Goal: Task Accomplishment & Management: Use online tool/utility

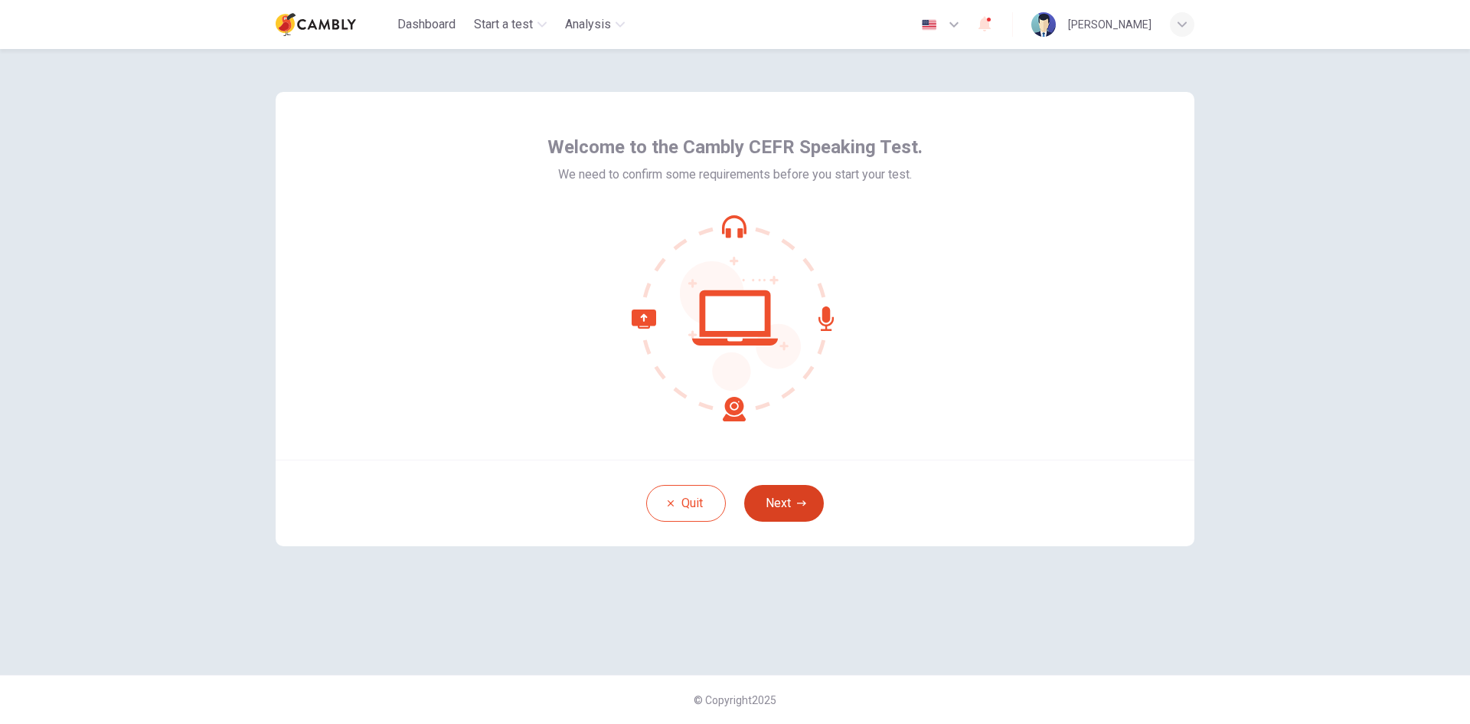
click at [805, 498] on icon "button" at bounding box center [801, 502] width 9 height 9
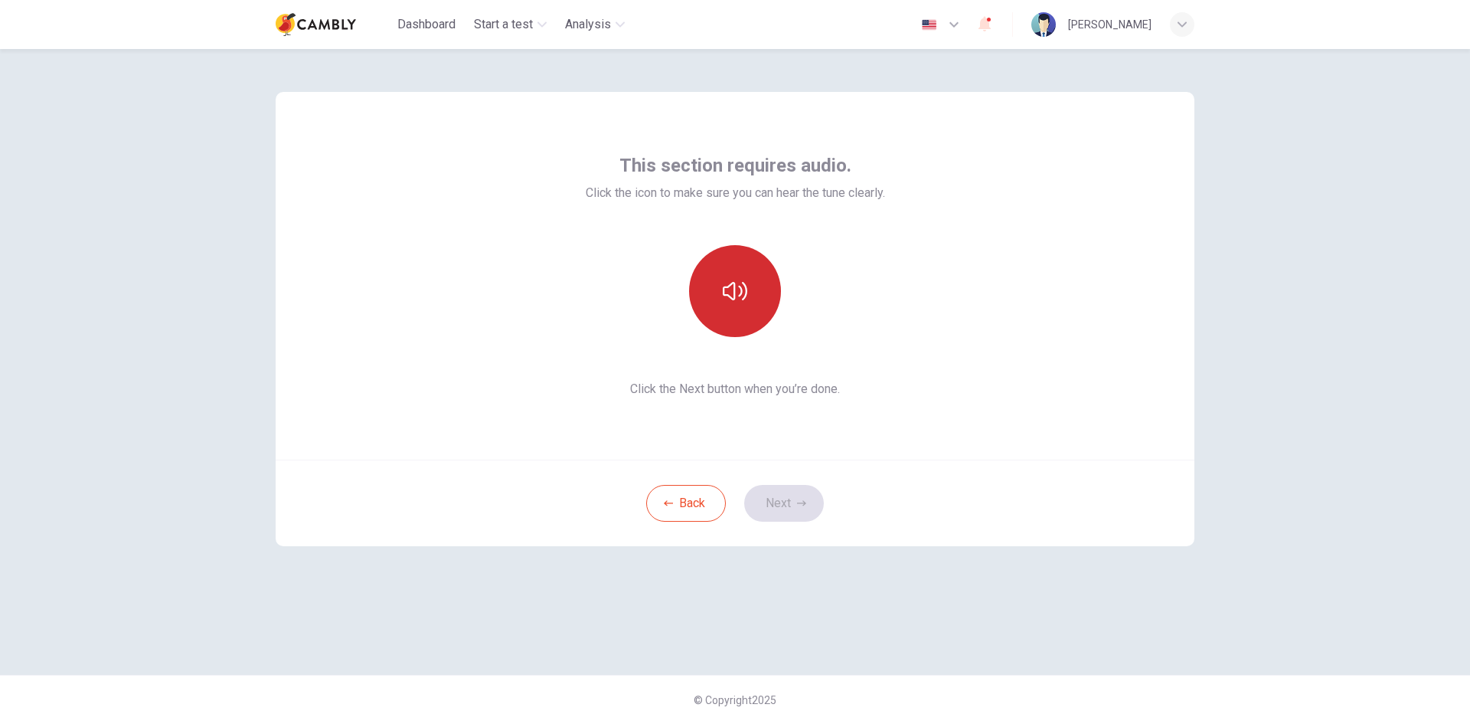
click at [740, 292] on icon "button" at bounding box center [735, 291] width 25 height 25
click at [802, 501] on icon "button" at bounding box center [801, 502] width 9 height 5
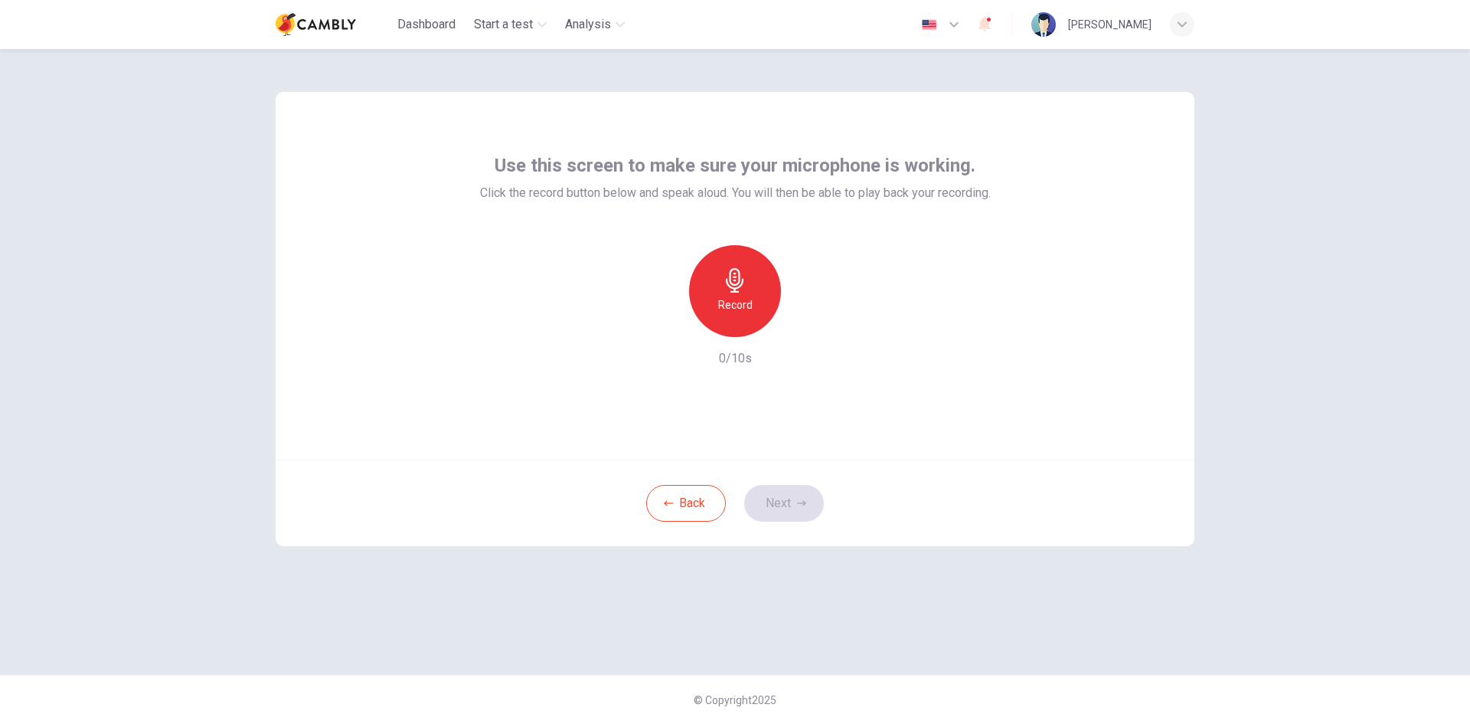
click at [751, 287] on div "Record" at bounding box center [735, 291] width 92 height 92
click at [807, 324] on icon "button" at bounding box center [806, 324] width 7 height 9
click at [792, 502] on button "Next" at bounding box center [784, 503] width 80 height 37
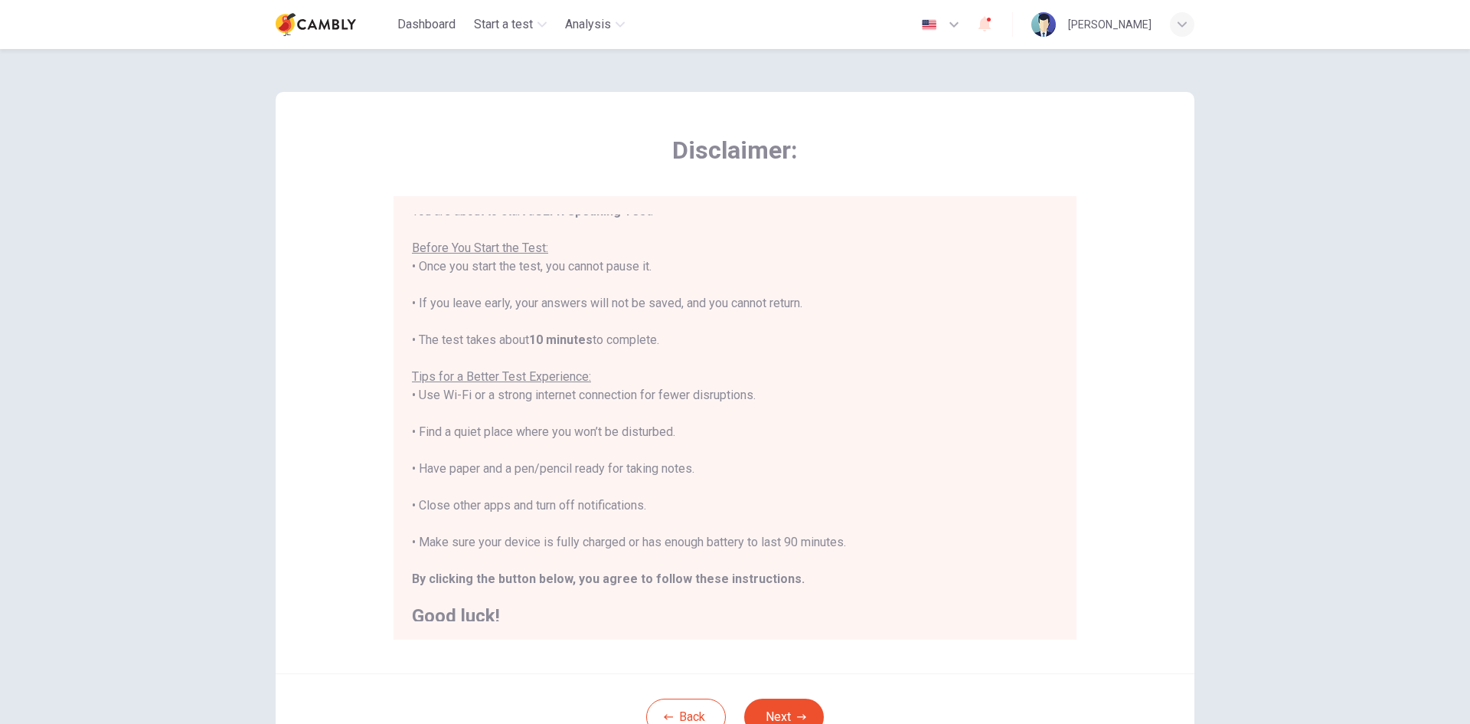
scroll to position [18, 0]
click at [814, 413] on div "You are about to start a CEFR Speaking Test . Before You Start the Test: • Once…" at bounding box center [735, 408] width 646 height 423
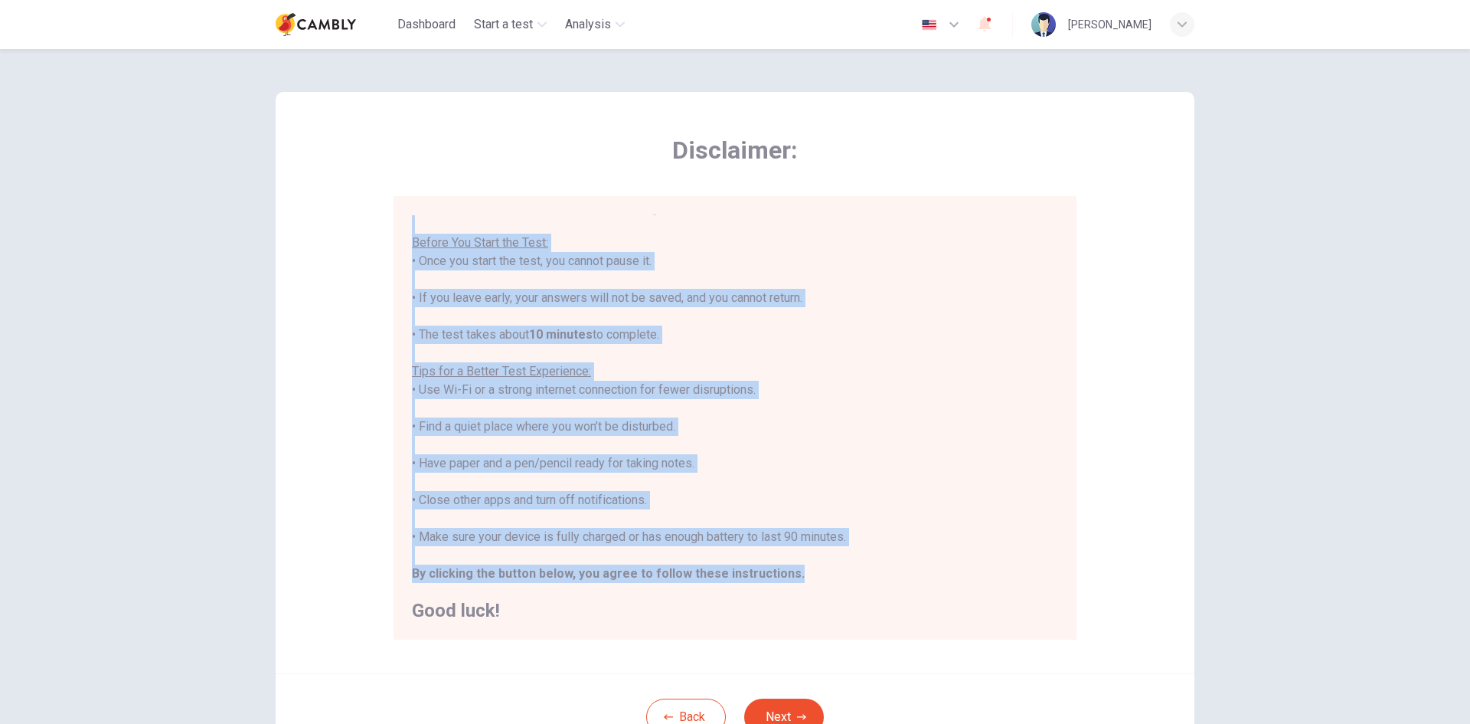
drag, startPoint x: 786, startPoint y: 573, endPoint x: 387, endPoint y: 231, distance: 525.6
click at [387, 231] on div "Disclaimer: You are about to start a CEFR Speaking Test . Before You Start the …" at bounding box center [735, 382] width 919 height 581
click at [816, 423] on div "You are about to start a CEFR Speaking Test . Before You Start the Test: • Once…" at bounding box center [735, 408] width 646 height 423
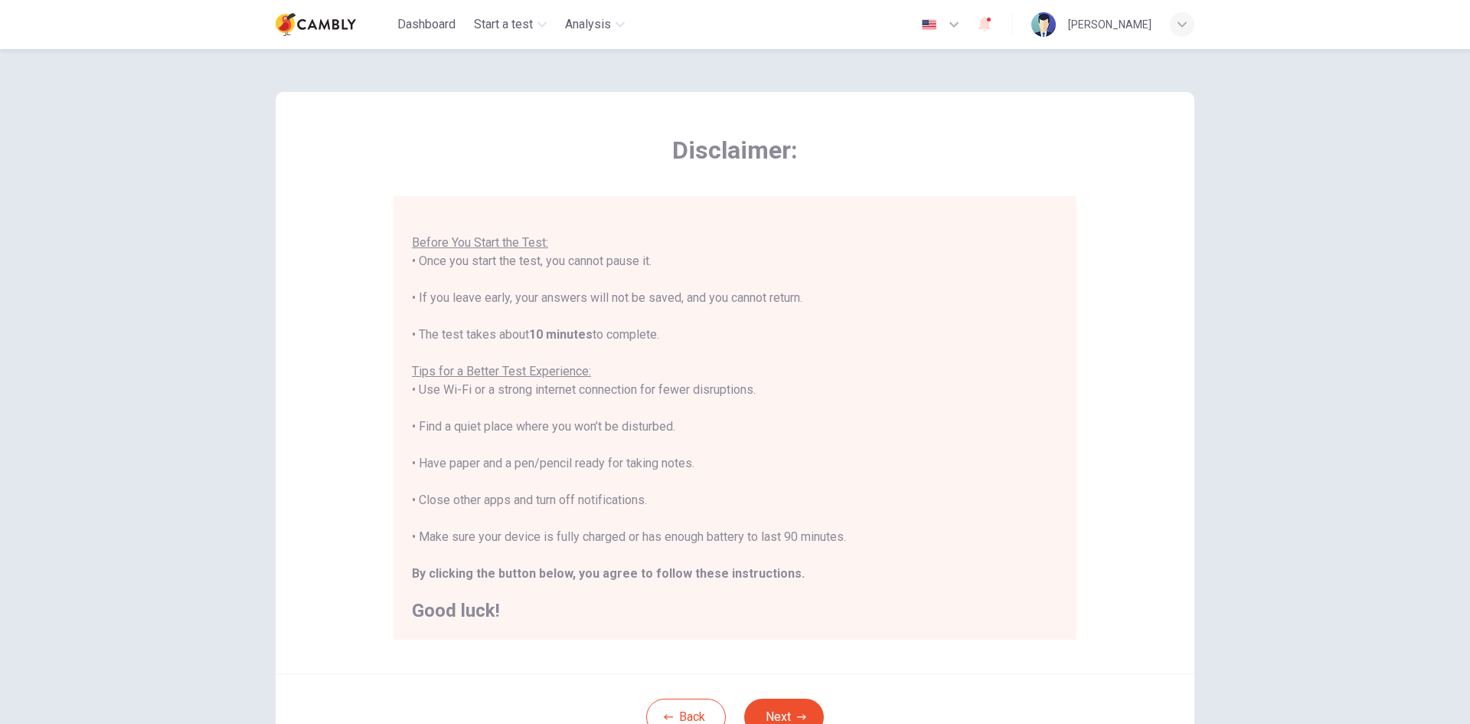
click at [823, 591] on div "You are about to start a CEFR Speaking Test . Before You Start the Test: • Once…" at bounding box center [735, 408] width 646 height 423
click at [910, 508] on div "You are about to start a CEFR Speaking Test . Before You Start the Test: • Once…" at bounding box center [735, 408] width 646 height 423
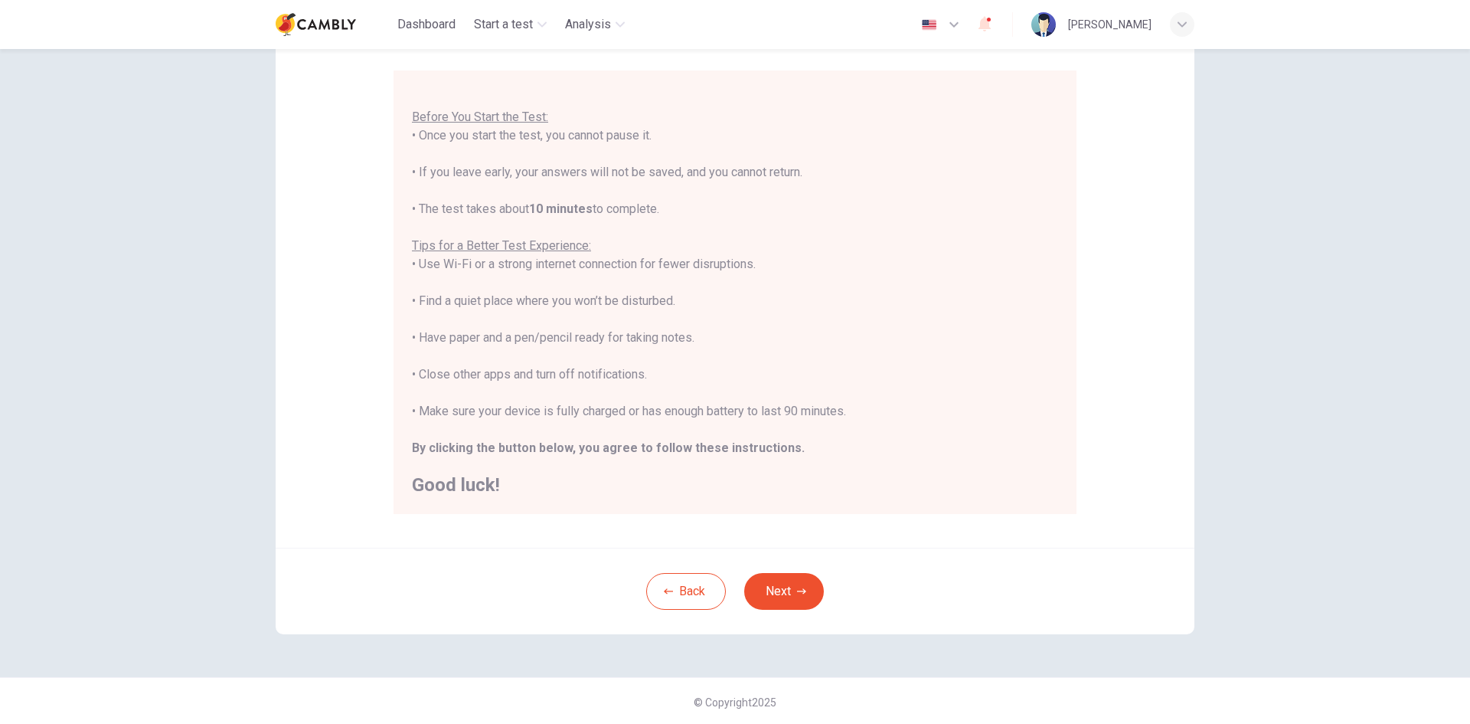
scroll to position [128, 0]
click at [788, 585] on button "Next" at bounding box center [784, 588] width 80 height 37
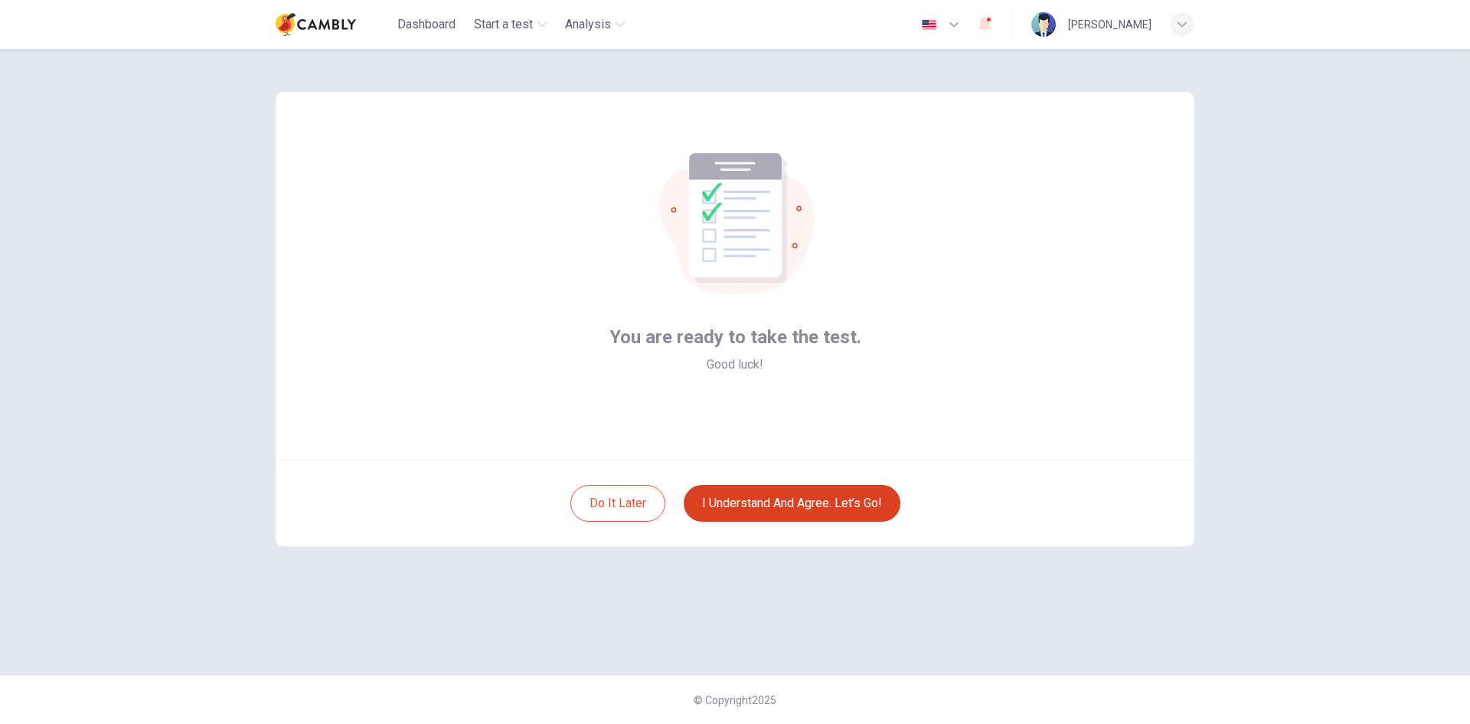
click at [815, 505] on button "I understand and agree. Let’s go!" at bounding box center [792, 503] width 217 height 37
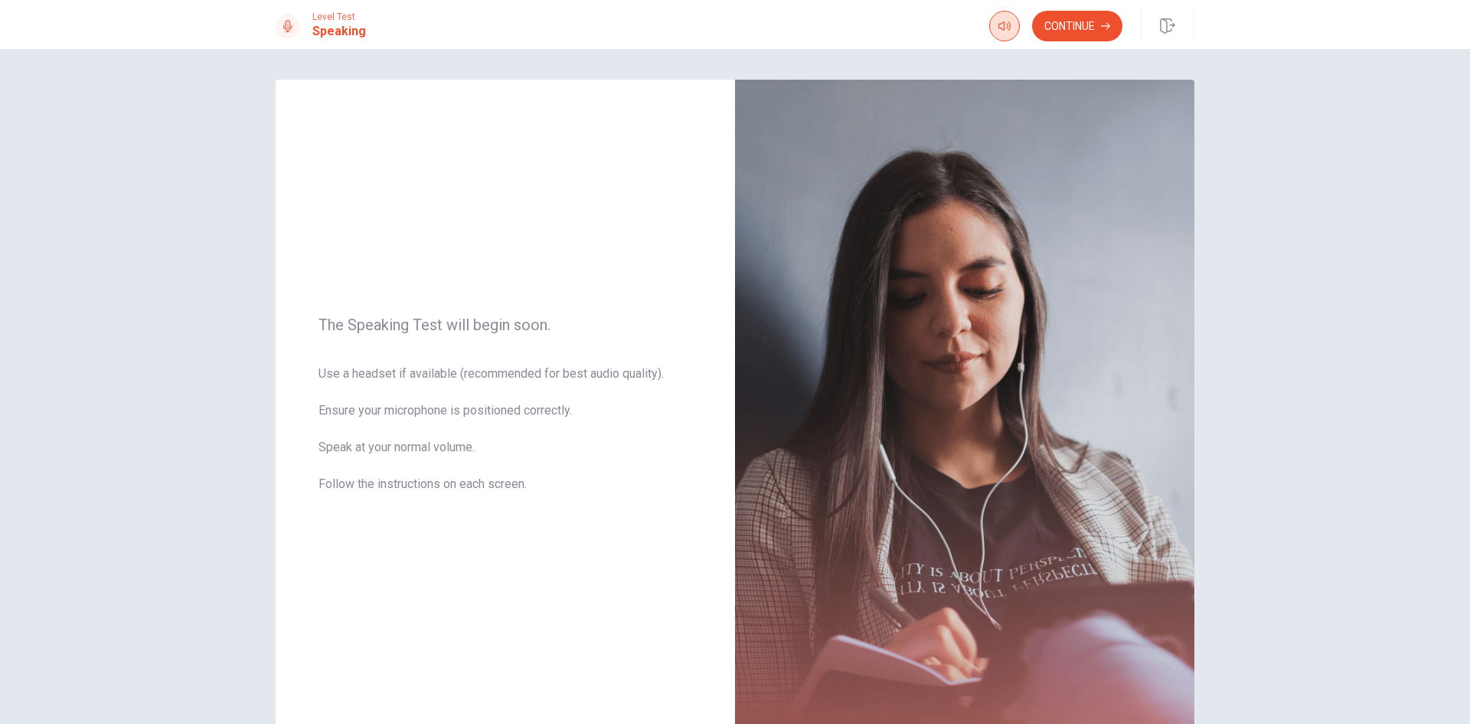
click at [1008, 25] on icon "button" at bounding box center [1004, 26] width 12 height 12
click at [1074, 27] on button "Continue" at bounding box center [1077, 26] width 90 height 31
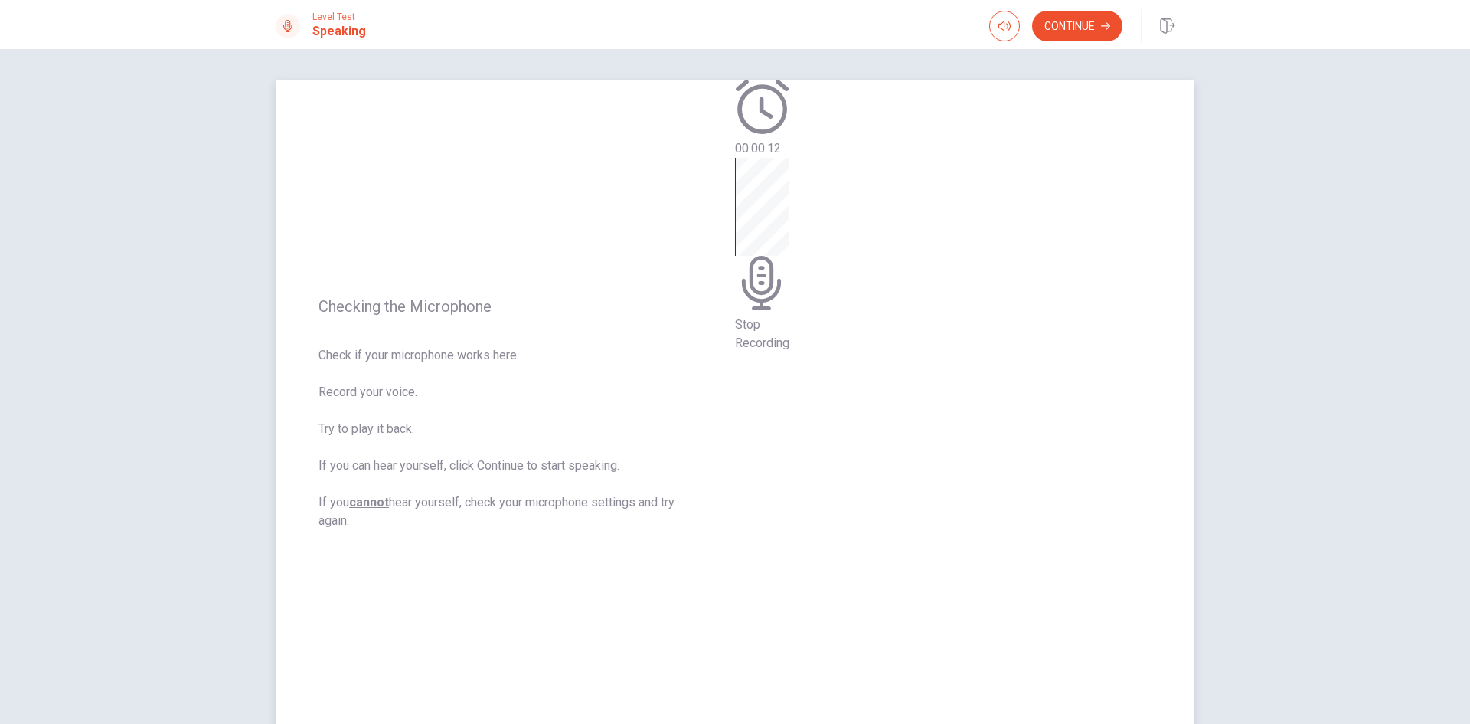
click at [789, 352] on div "Stop Recording" at bounding box center [762, 255] width 54 height 194
click at [740, 214] on icon "Play Audio" at bounding box center [740, 214] width 0 height 0
click at [779, 189] on icon at bounding box center [764, 178] width 29 height 21
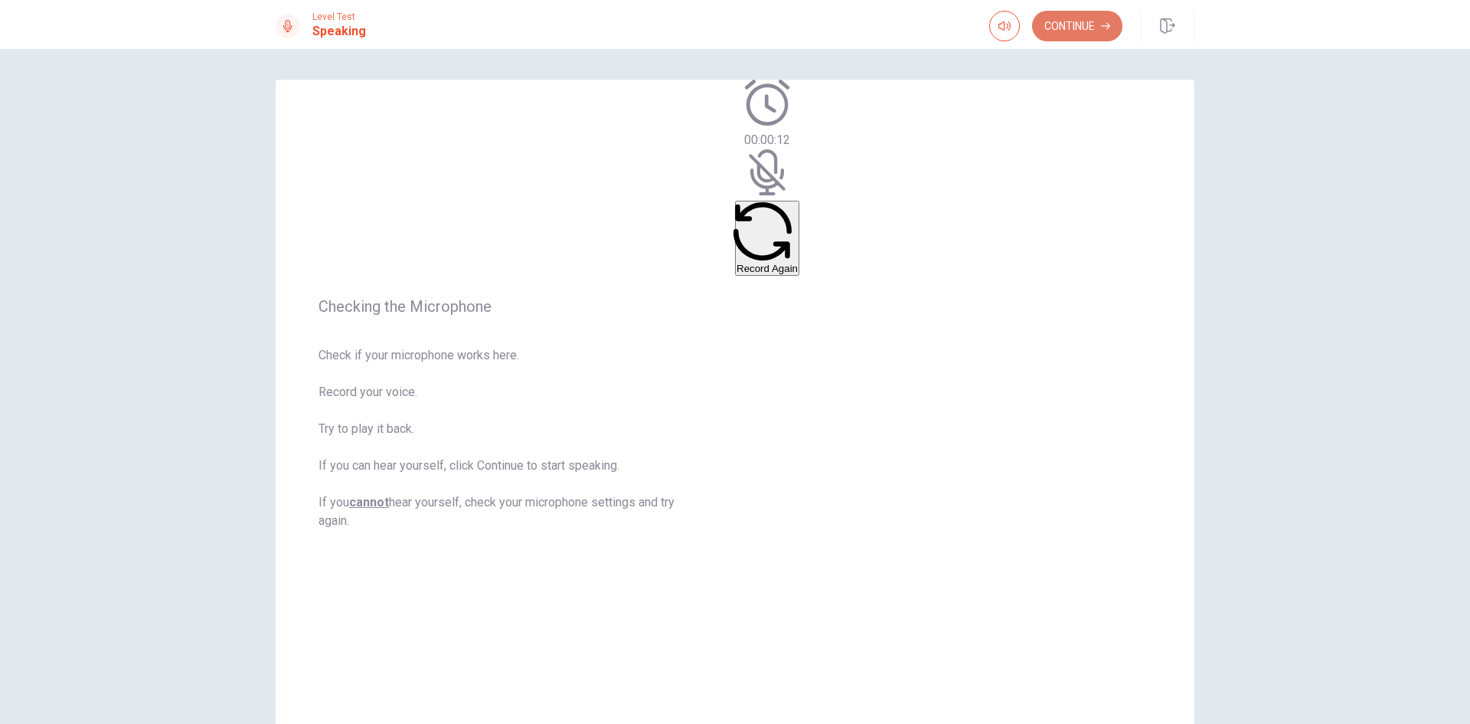
click at [1077, 33] on button "Continue" at bounding box center [1077, 26] width 90 height 31
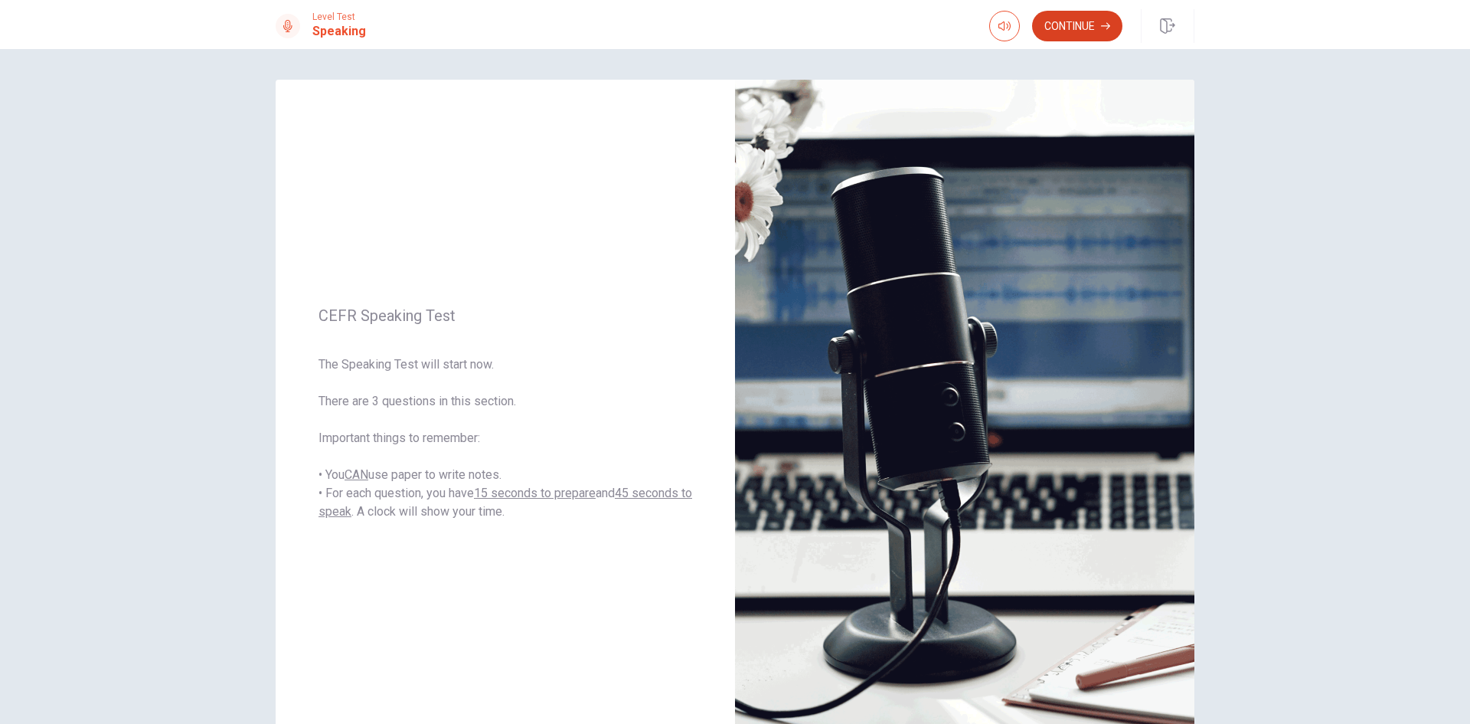
click at [1058, 26] on button "Continue" at bounding box center [1077, 26] width 90 height 31
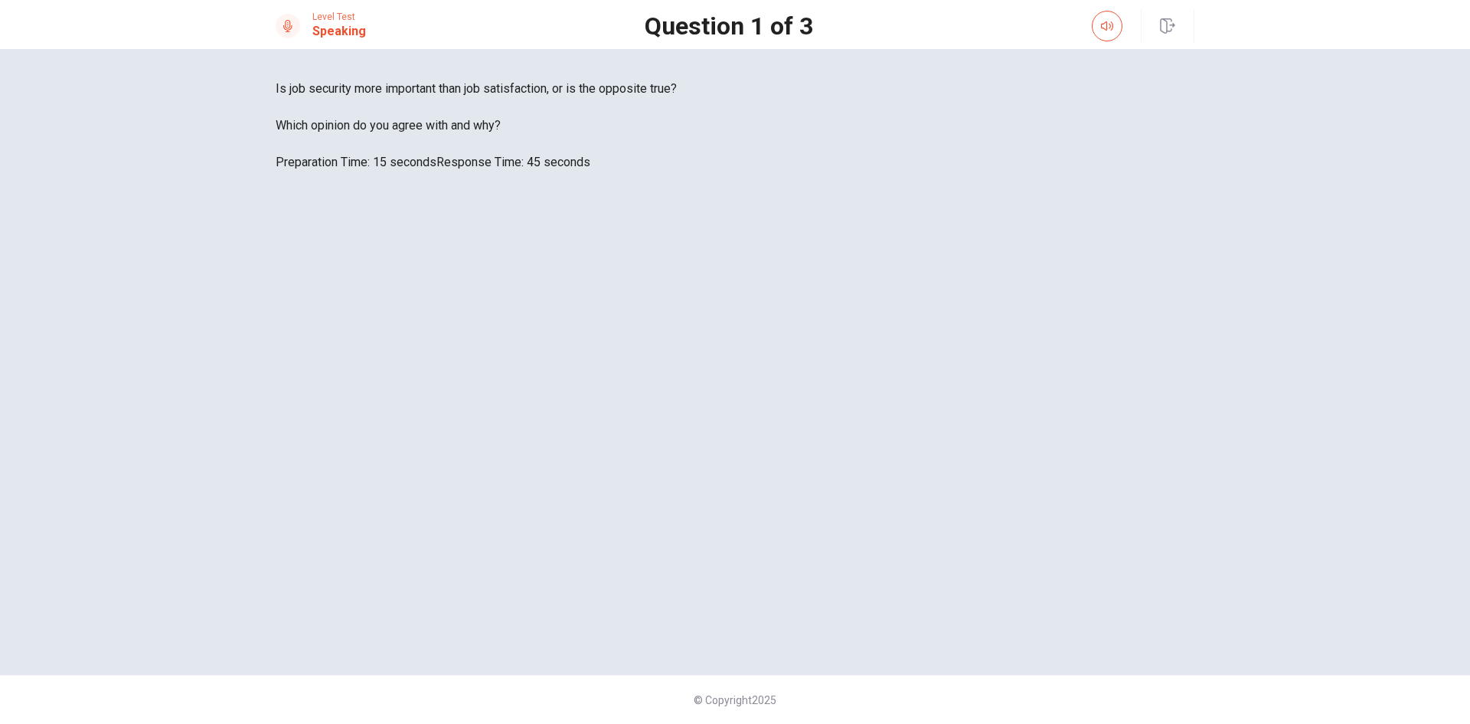
scroll to position [52, 0]
drag, startPoint x: 540, startPoint y: 361, endPoint x: 322, endPoint y: 306, distance: 224.1
click at [322, 172] on div "Is job security more important than job satisfaction, or is the opposite true? …" at bounding box center [735, 126] width 919 height 92
click at [355, 98] on span "Is job security more important than job satisfaction, or is the opposite true?" at bounding box center [735, 89] width 919 height 18
drag, startPoint x: 316, startPoint y: 302, endPoint x: 575, endPoint y: 357, distance: 264.6
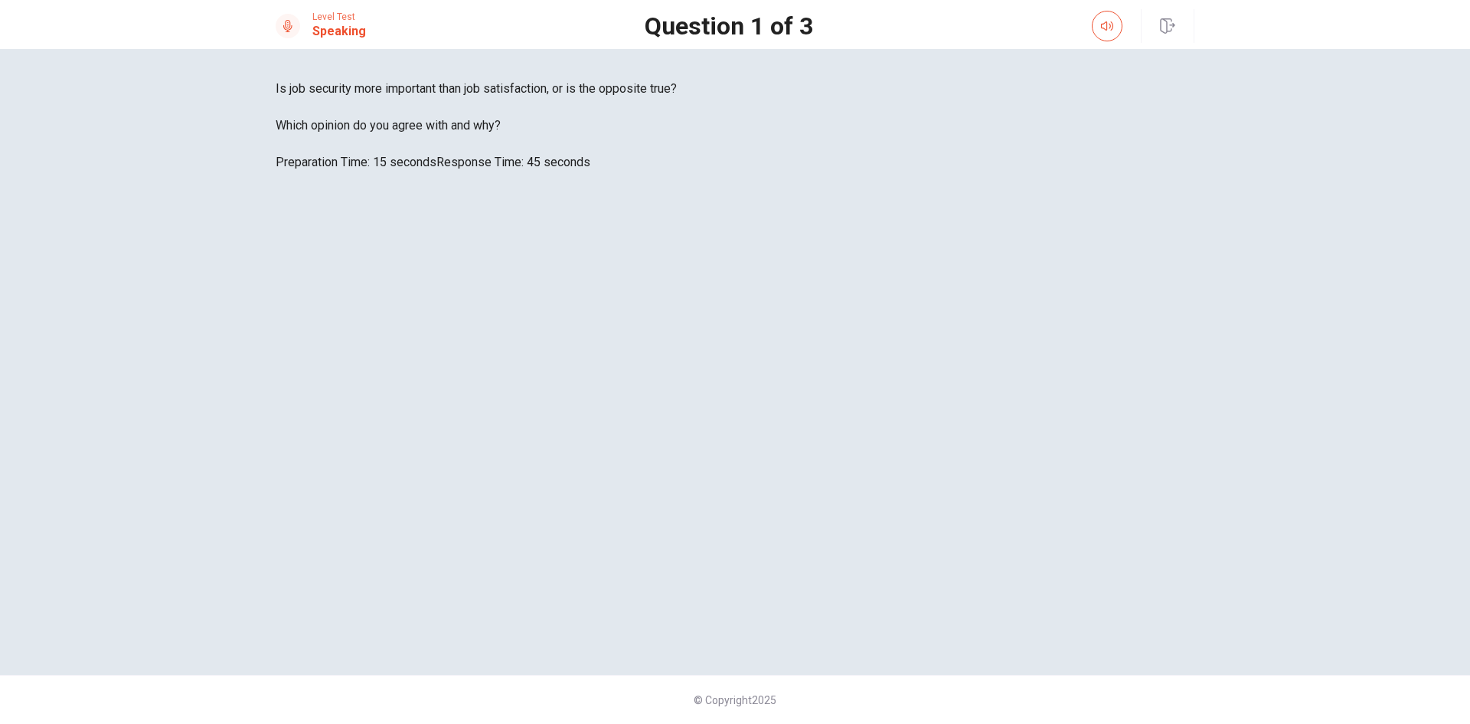
click at [575, 172] on div "Is job security more important than job satisfaction, or is the opposite true? …" at bounding box center [735, 126] width 919 height 92
click at [508, 135] on span "Which opinion do you agree with and why?" at bounding box center [735, 125] width 919 height 18
drag, startPoint x: 541, startPoint y: 359, endPoint x: 351, endPoint y: 322, distance: 194.3
click at [351, 172] on div "Is job security more important than job satisfaction, or is the opposite true? …" at bounding box center [735, 126] width 919 height 92
click at [340, 98] on span "Is job security more important than job satisfaction, or is the opposite true?" at bounding box center [735, 89] width 919 height 18
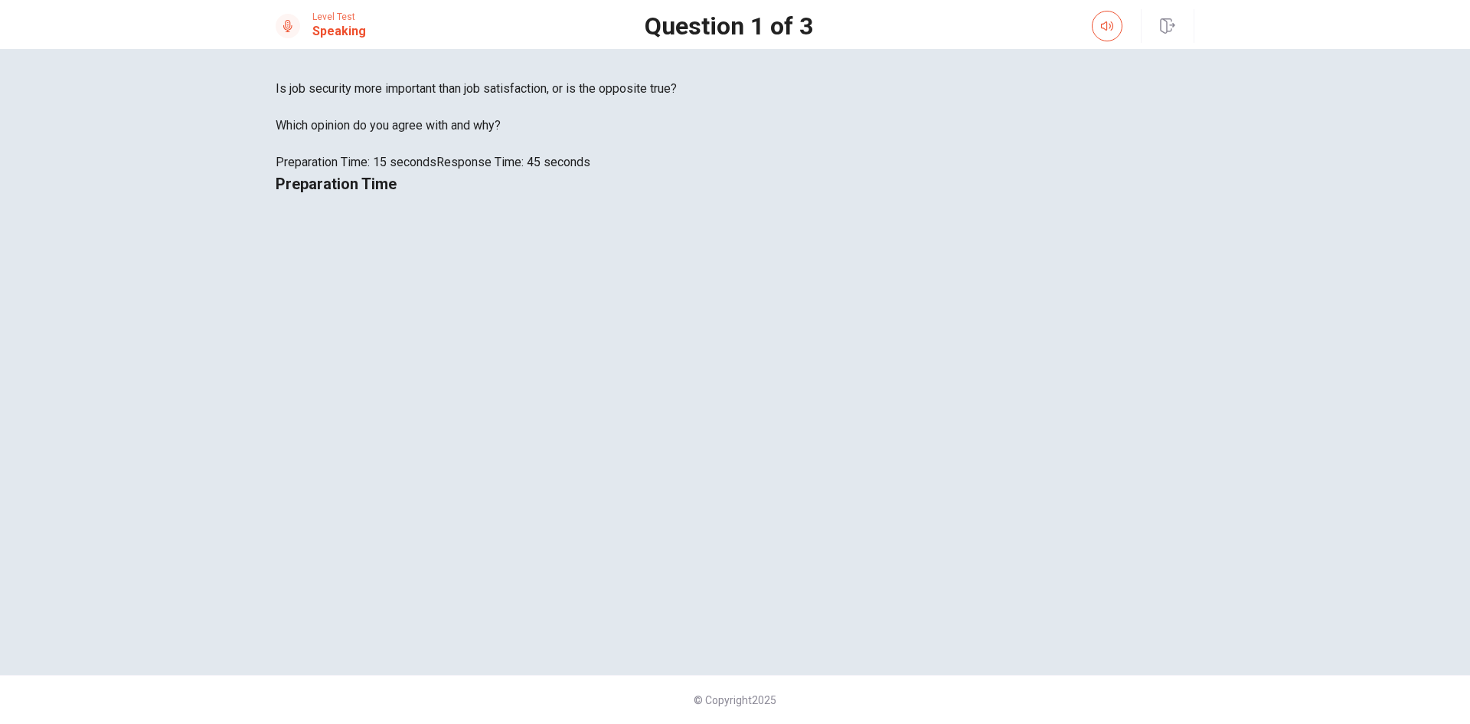
click at [519, 135] on span "Which opinion do you agree with and why?" at bounding box center [735, 125] width 919 height 18
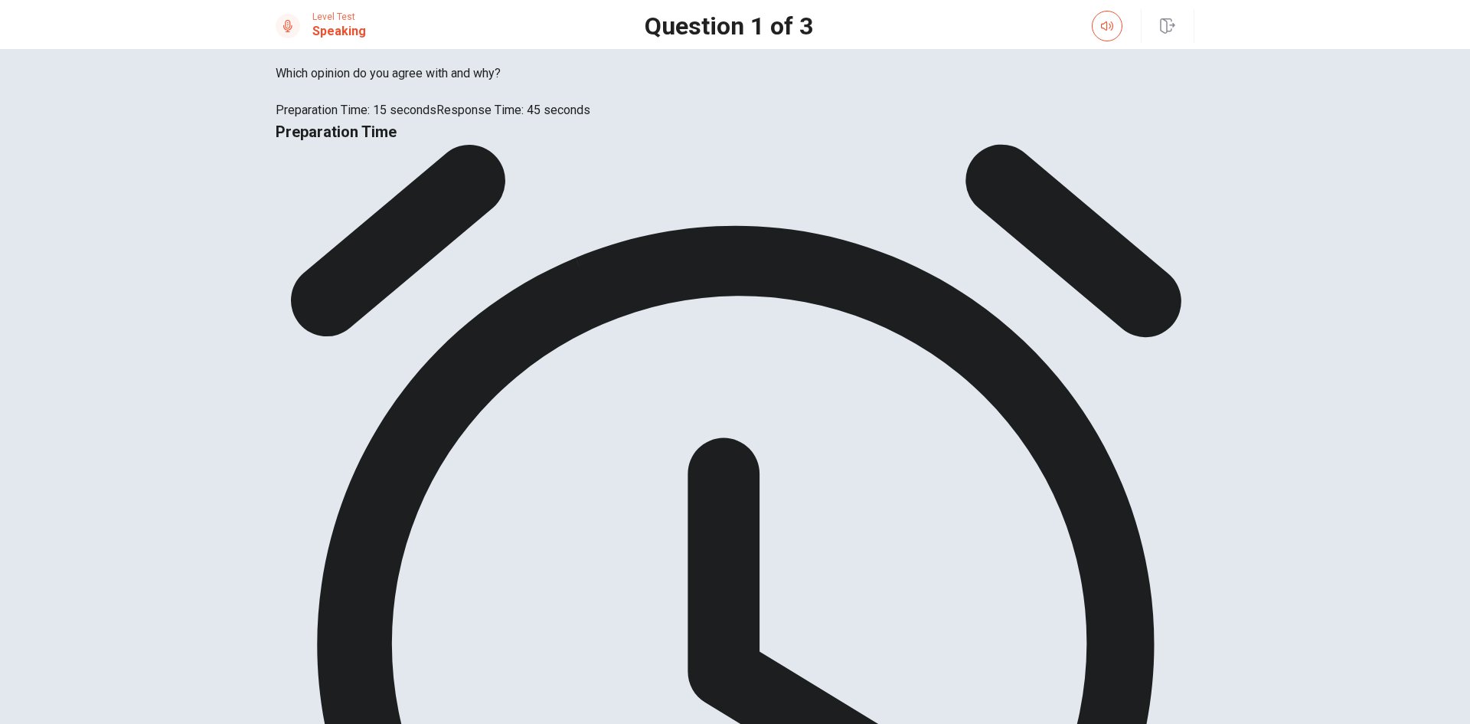
drag, startPoint x: 543, startPoint y: 360, endPoint x: 338, endPoint y: 361, distance: 204.4
click at [338, 83] on span "Which opinion do you agree with and why?" at bounding box center [735, 73] width 919 height 18
click at [377, 83] on span "Which opinion do you agree with and why?" at bounding box center [735, 73] width 919 height 18
drag, startPoint x: 364, startPoint y: 304, endPoint x: 632, endPoint y: 304, distance: 267.2
click at [632, 46] on span "Is job security more important than job satisfaction, or is the opposite true?" at bounding box center [735, 37] width 919 height 18
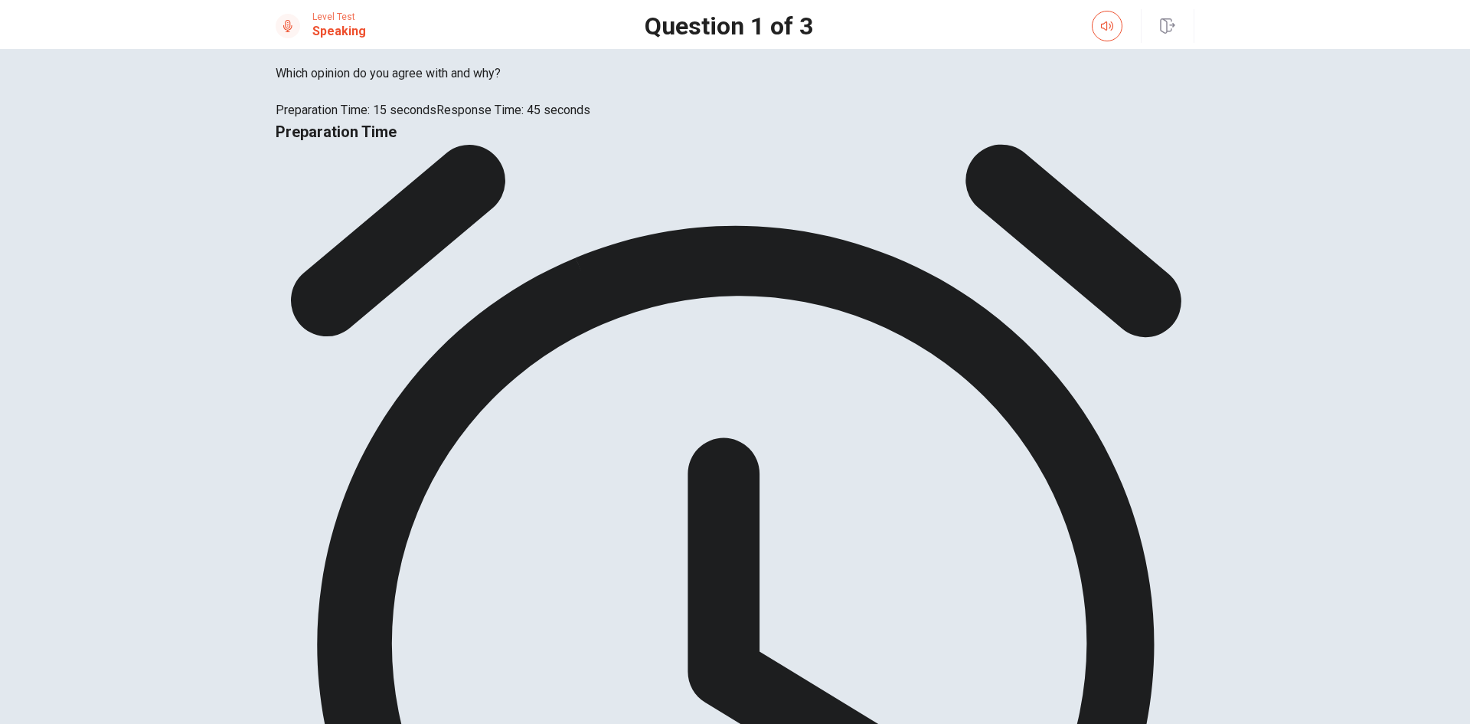
click at [825, 480] on div "Preparation Time 00:00:05" at bounding box center [735, 602] width 919 height 967
click at [588, 119] on div "Is job security more important than job satisfaction, or is the opposite true? …" at bounding box center [735, 74] width 919 height 92
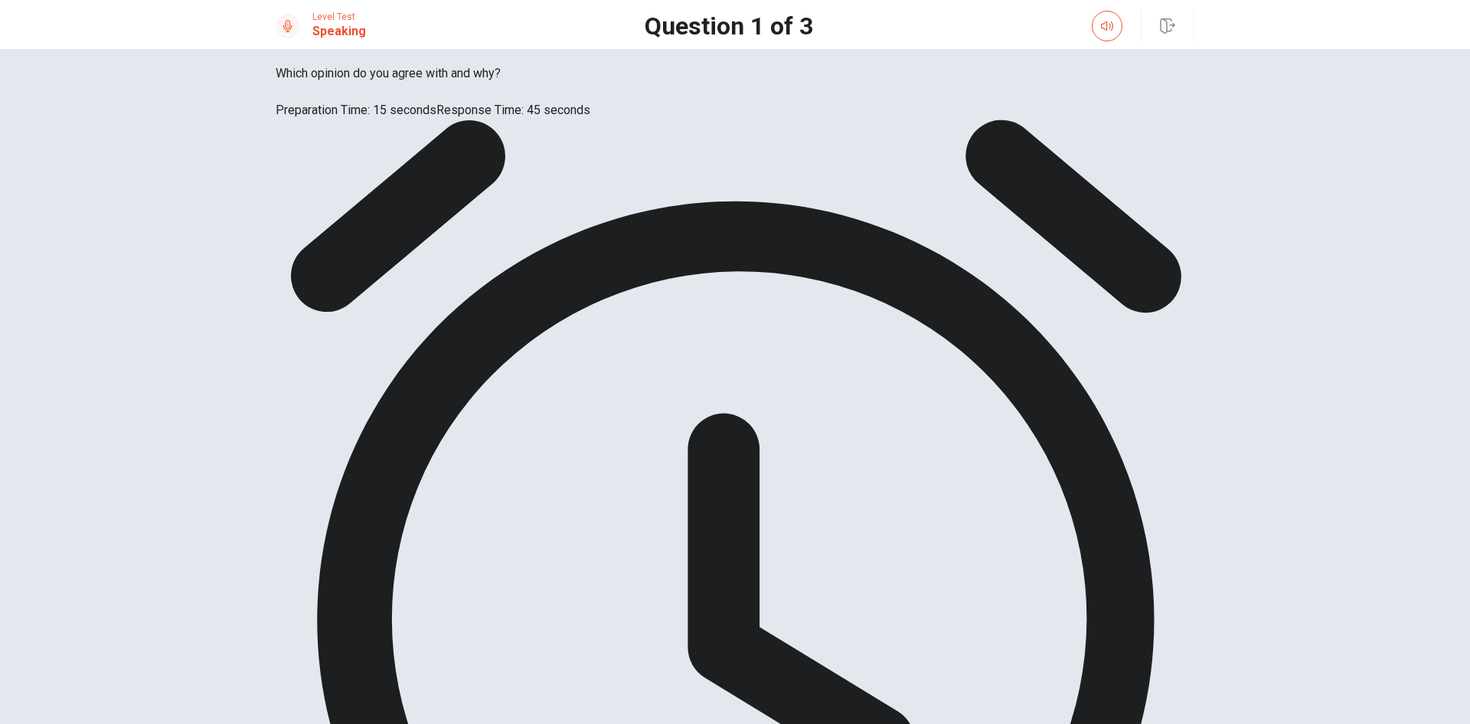
click at [536, 119] on div "Is job security more important than job satisfaction, or is the opposite true? …" at bounding box center [735, 74] width 919 height 92
click at [499, 117] on span "Response Time: 45 seconds" at bounding box center [513, 110] width 154 height 15
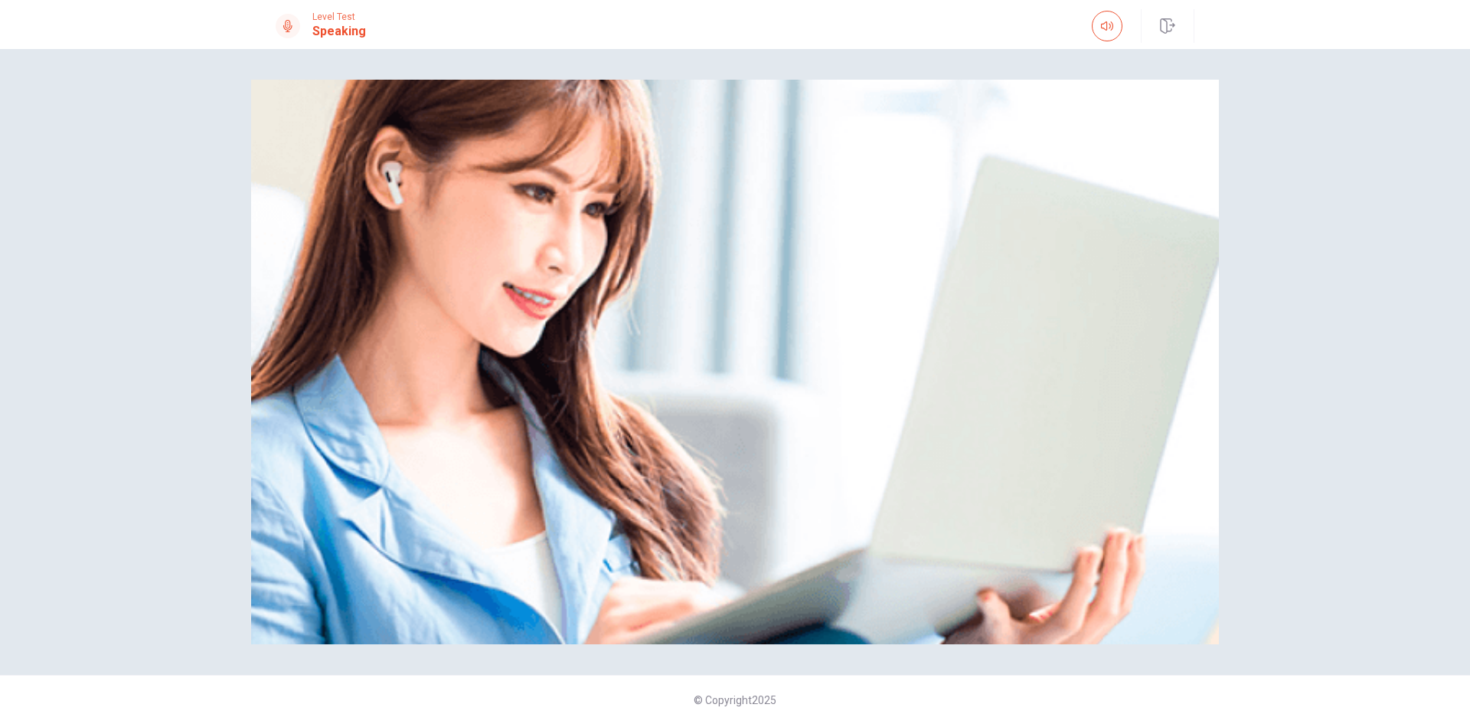
scroll to position [0, 0]
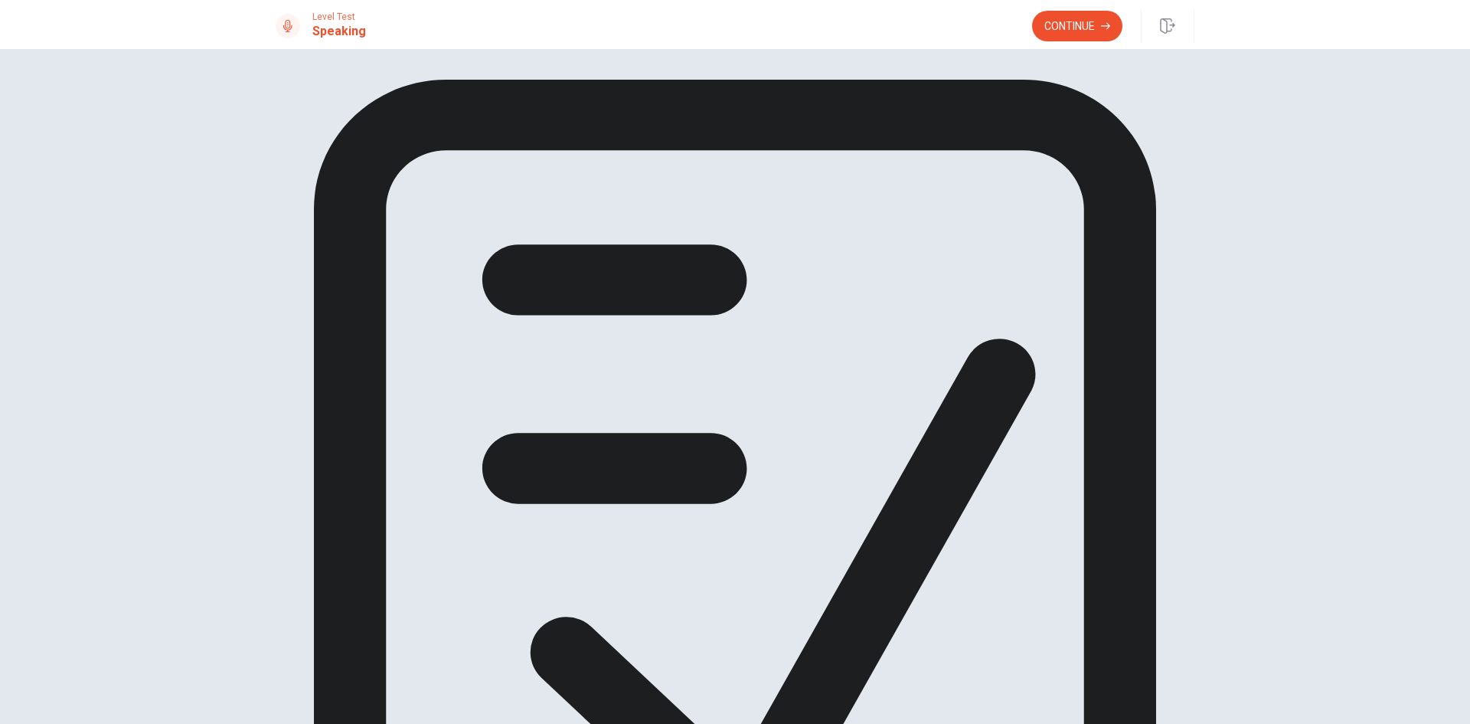
drag, startPoint x: 812, startPoint y: 343, endPoint x: 640, endPoint y: 313, distance: 174.8
click at [568, 309] on div "You have seen all of the questions in the Speaking section Click on continue to…" at bounding box center [735, 551] width 919 height 943
click at [730, 250] on icon at bounding box center [735, 539] width 919 height 919
click at [1093, 19] on button "Continue" at bounding box center [1077, 26] width 90 height 31
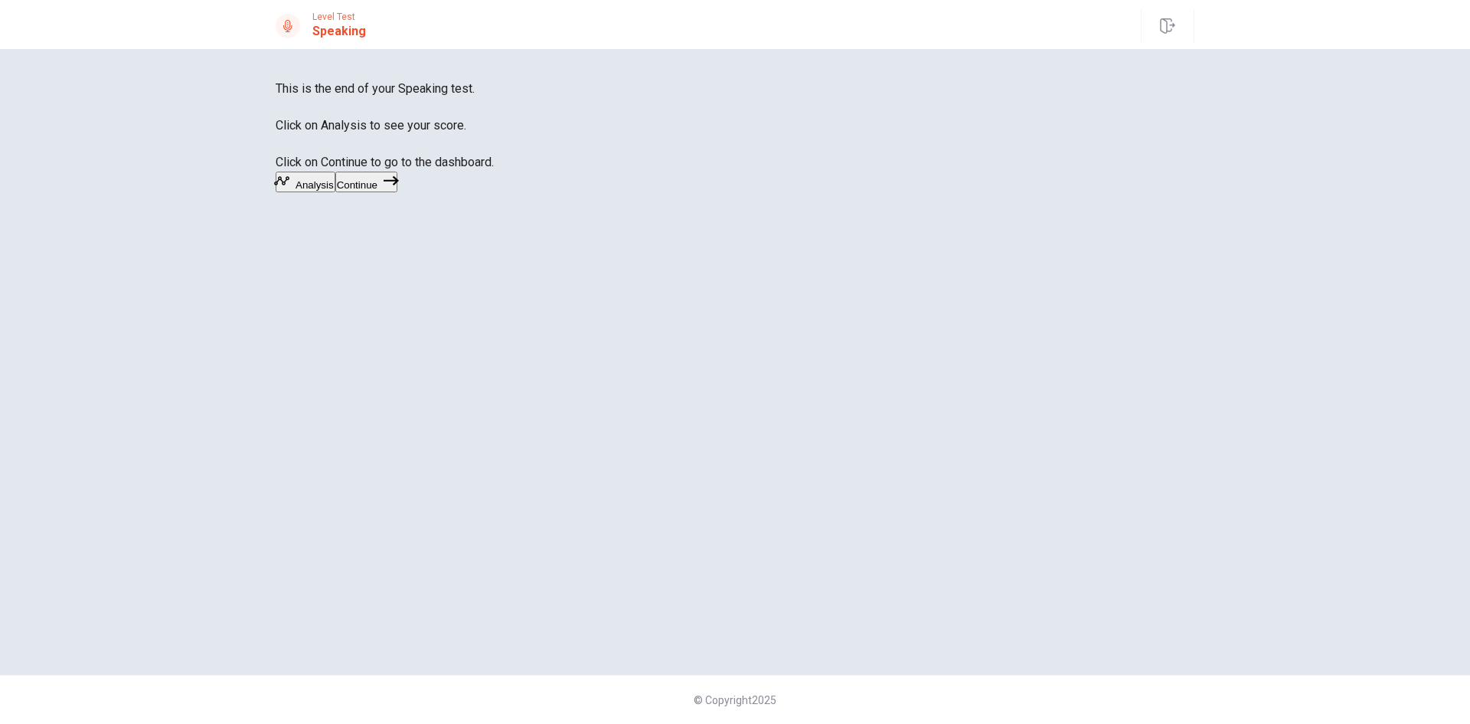
drag, startPoint x: 842, startPoint y: 271, endPoint x: 816, endPoint y: 271, distance: 26.0
click at [494, 169] on span "This is the end of your Speaking test. Click on Analysis to see your score. Cli…" at bounding box center [385, 125] width 218 height 88
click at [335, 192] on button "Analysis" at bounding box center [306, 182] width 60 height 21
